Goal: Task Accomplishment & Management: Use online tool/utility

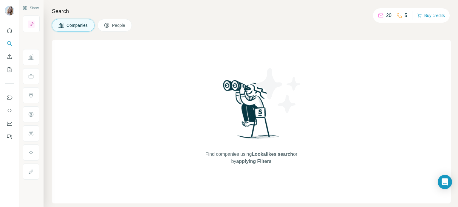
click at [386, 15] on p "20" at bounding box center [388, 15] width 5 height 7
click at [80, 25] on span "Companies" at bounding box center [77, 25] width 22 height 6
click at [83, 24] on span "Companies" at bounding box center [77, 25] width 22 height 6
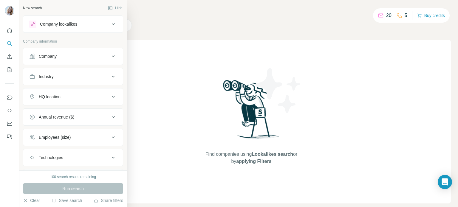
click at [89, 21] on div "Company lookalikes" at bounding box center [69, 24] width 80 height 7
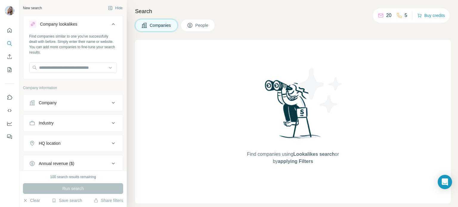
click at [90, 21] on div "Company lookalikes" at bounding box center [69, 24] width 80 height 7
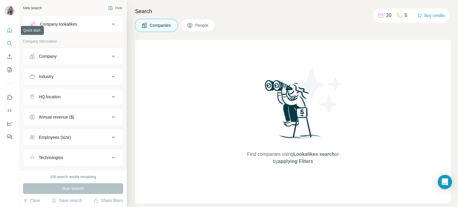
click at [12, 31] on icon "Quick start" at bounding box center [10, 30] width 6 height 6
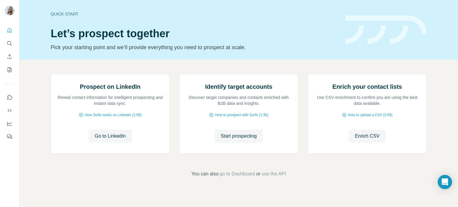
scroll to position [50, 0]
click at [107, 140] on span "Go to LinkedIn" at bounding box center [109, 136] width 31 height 7
click at [228, 140] on span "Start prospecting" at bounding box center [238, 136] width 36 height 7
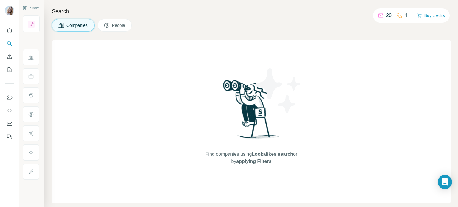
click at [76, 27] on span "Companies" at bounding box center [77, 25] width 22 height 6
click at [73, 28] on button "Companies" at bounding box center [73, 25] width 43 height 13
click at [10, 32] on icon "Quick start" at bounding box center [9, 30] width 4 height 4
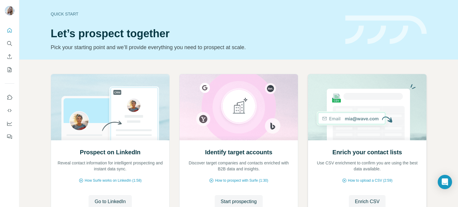
scroll to position [50, 0]
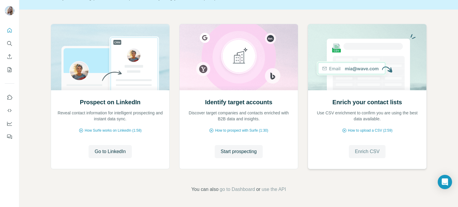
click at [358, 154] on span "Enrich CSV" at bounding box center [366, 151] width 25 height 7
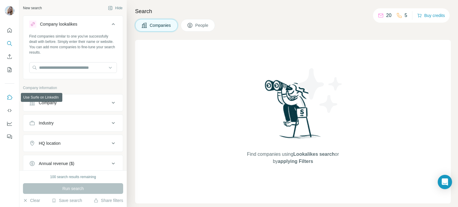
click at [11, 96] on icon "Use Surfe on LinkedIn" at bounding box center [9, 97] width 5 height 5
click at [8, 47] on button "Search" at bounding box center [10, 43] width 10 height 11
click at [10, 138] on icon "Feedback" at bounding box center [10, 137] width 6 height 6
click at [11, 71] on icon "My lists" at bounding box center [10, 70] width 6 height 6
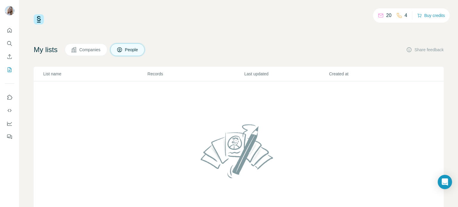
click at [95, 48] on span "Companies" at bounding box center [90, 50] width 22 height 6
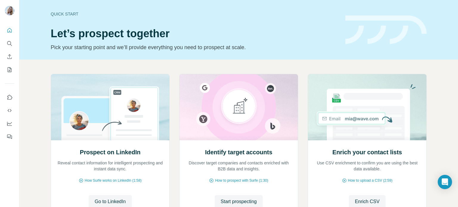
scroll to position [50, 0]
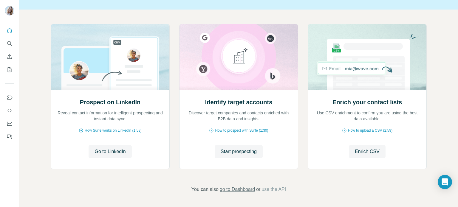
click at [231, 190] on span "go to Dashboard" at bounding box center [237, 189] width 35 height 7
